Goal: Use online tool/utility: Utilize a website feature to perform a specific function

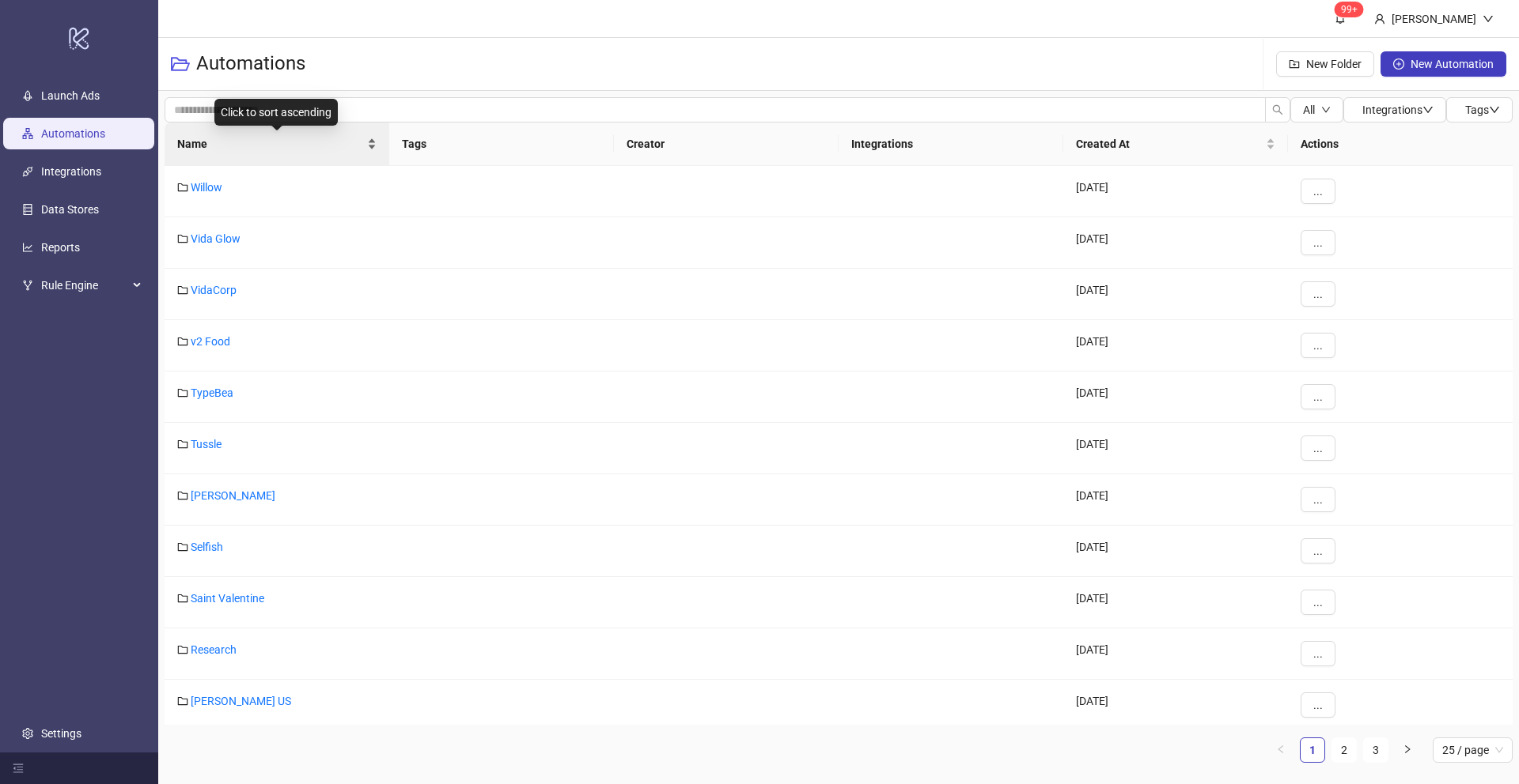
click at [369, 142] on div "Name" at bounding box center [277, 144] width 199 height 17
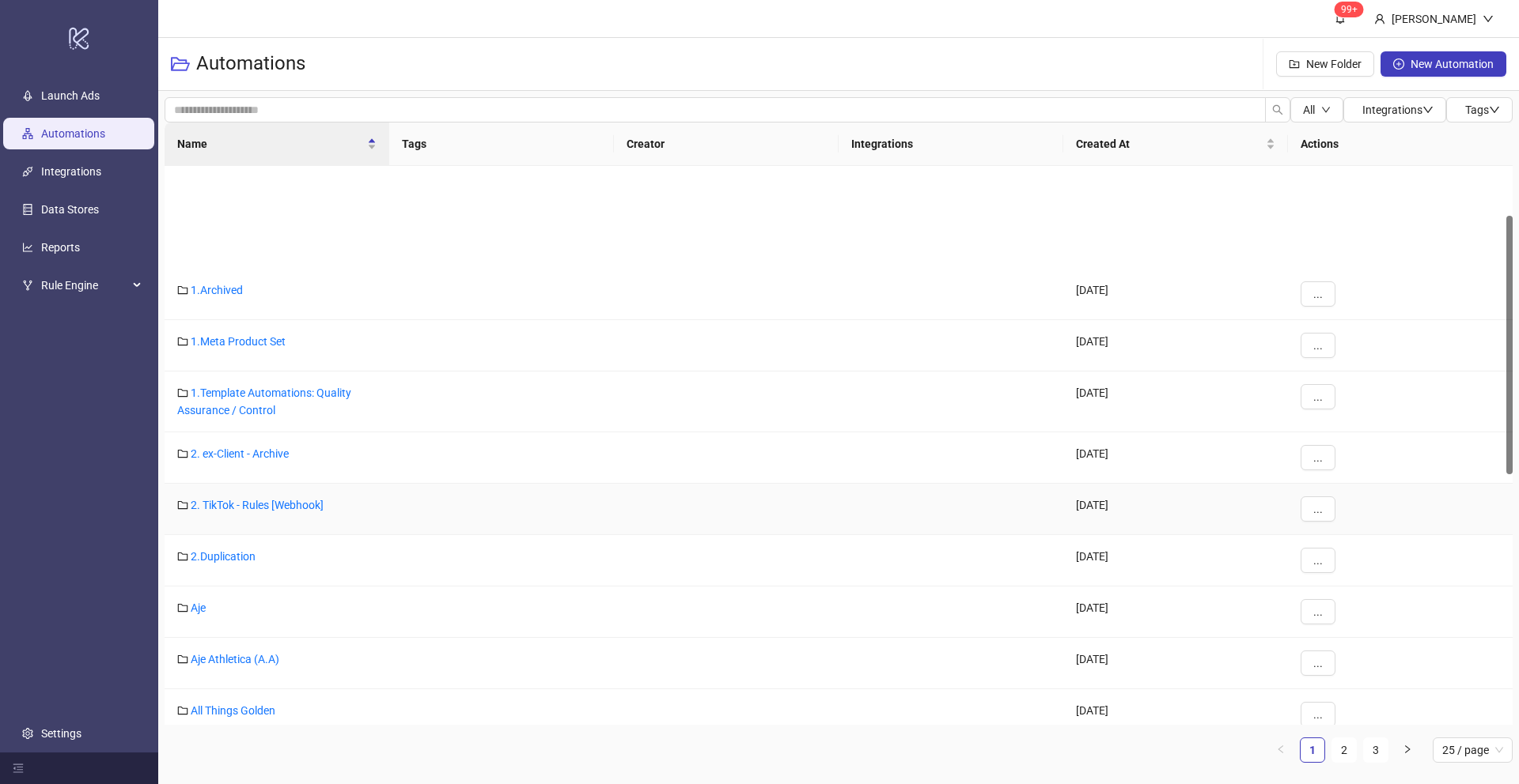
scroll to position [107, 0]
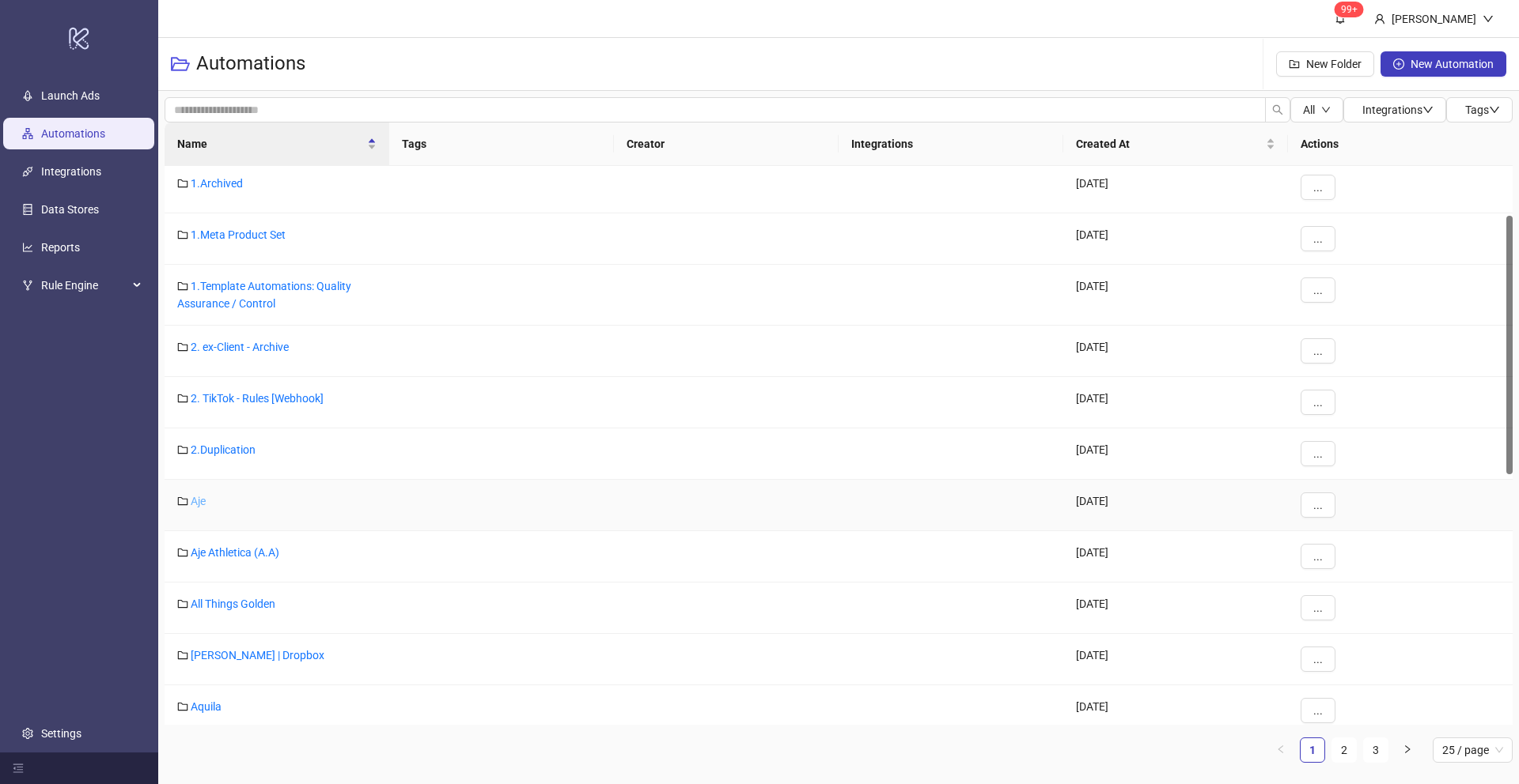
click at [195, 502] on link "Aje" at bounding box center [198, 501] width 15 height 12
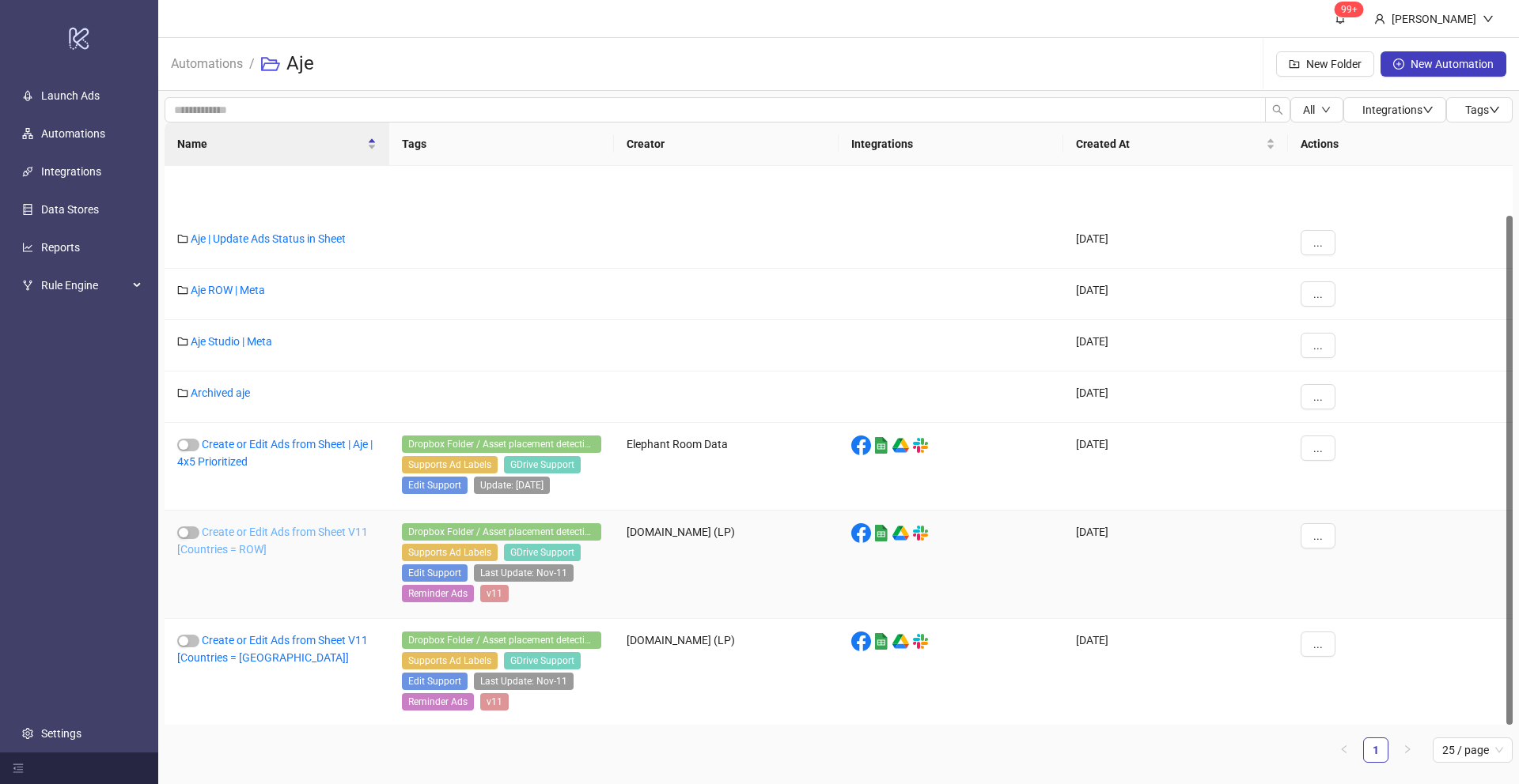
scroll to position [54, 0]
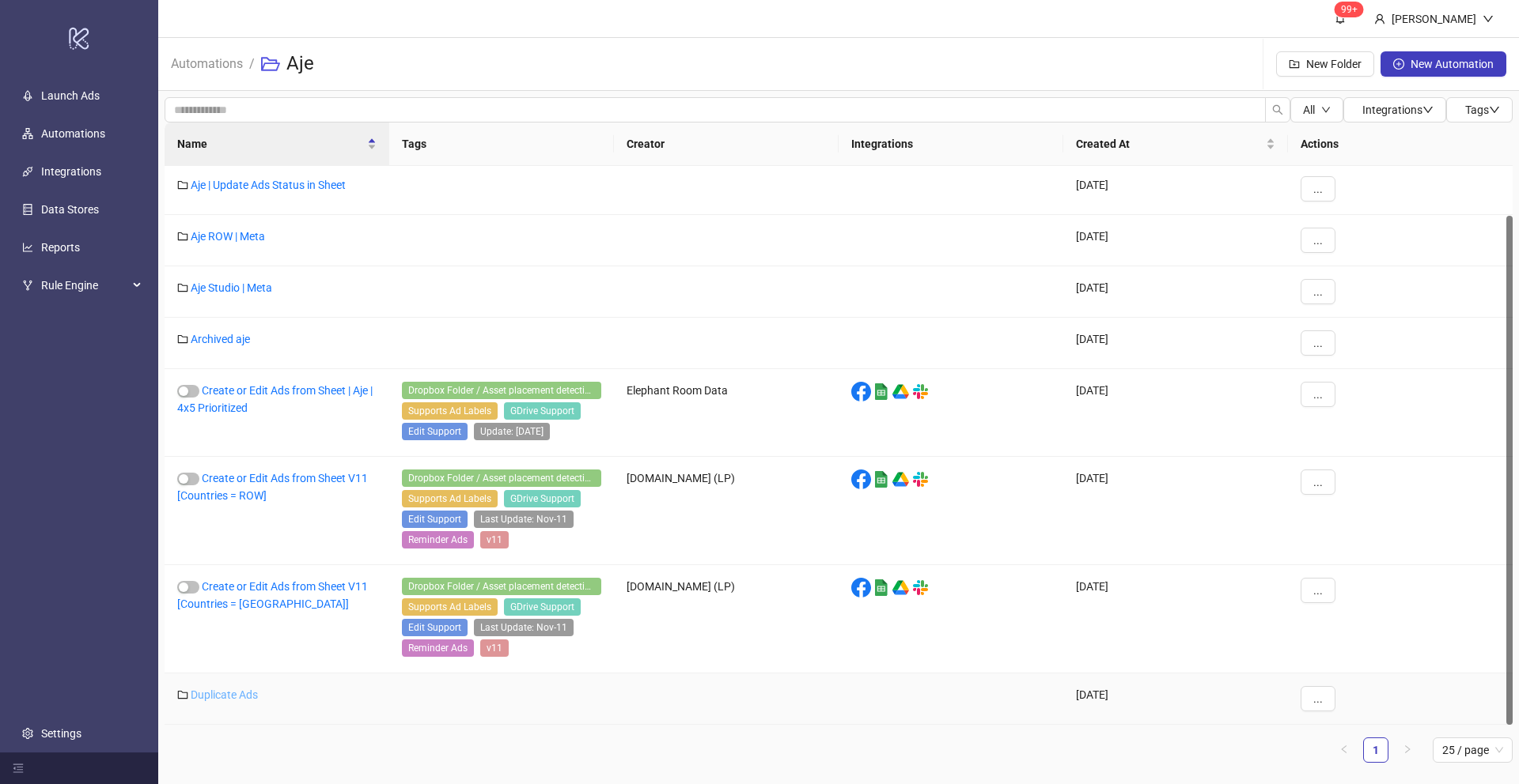
click at [219, 693] on link "Duplicate Ads" at bounding box center [224, 695] width 67 height 12
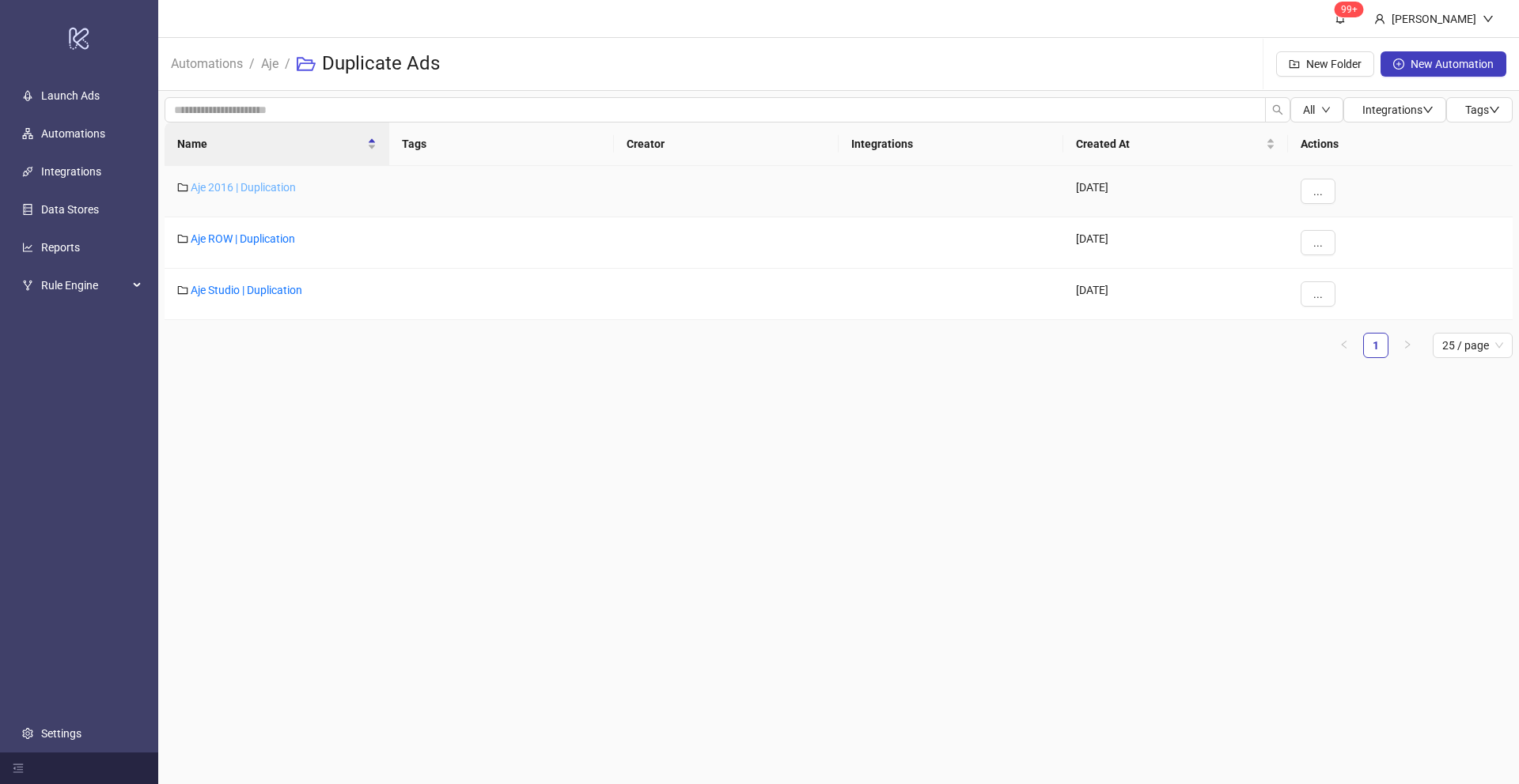
click at [209, 183] on link "Aje 2016 | Duplication" at bounding box center [243, 187] width 105 height 12
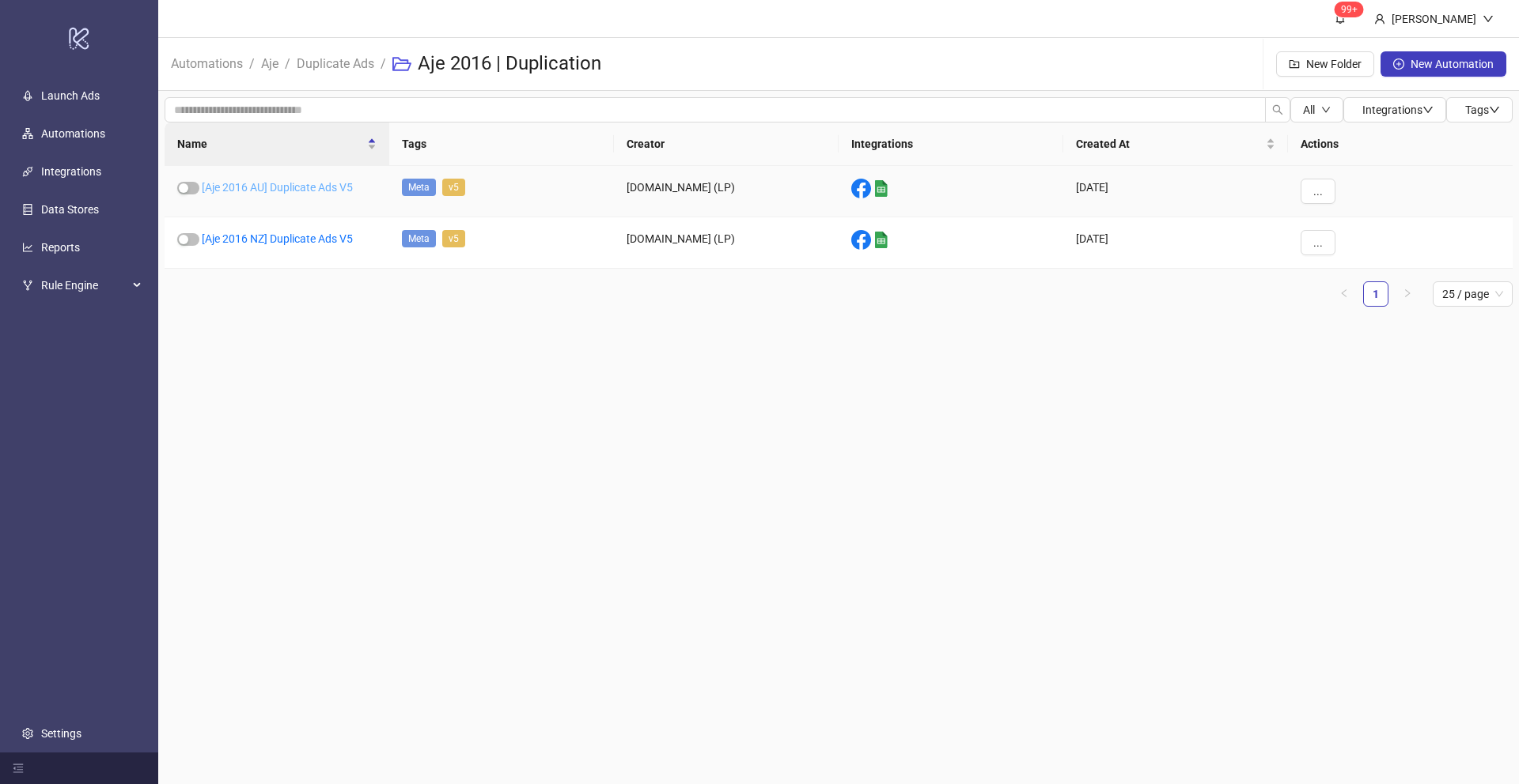
click at [292, 191] on link "[Aje 2016 AU] Duplicate Ads V5" at bounding box center [277, 187] width 151 height 12
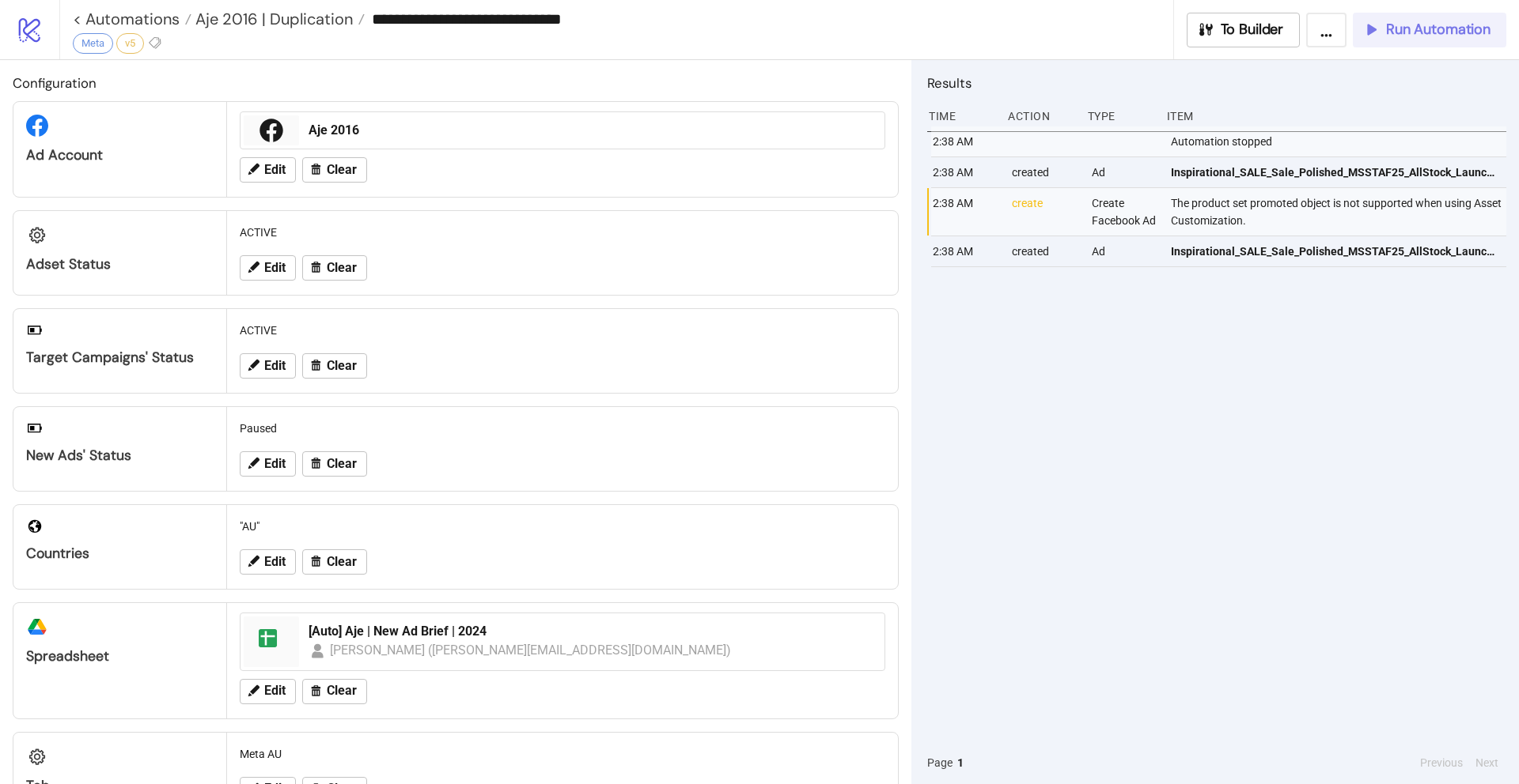
click at [1409, 25] on span "Run Automation" at bounding box center [1438, 30] width 104 height 18
